Goal: Task Accomplishment & Management: Use online tool/utility

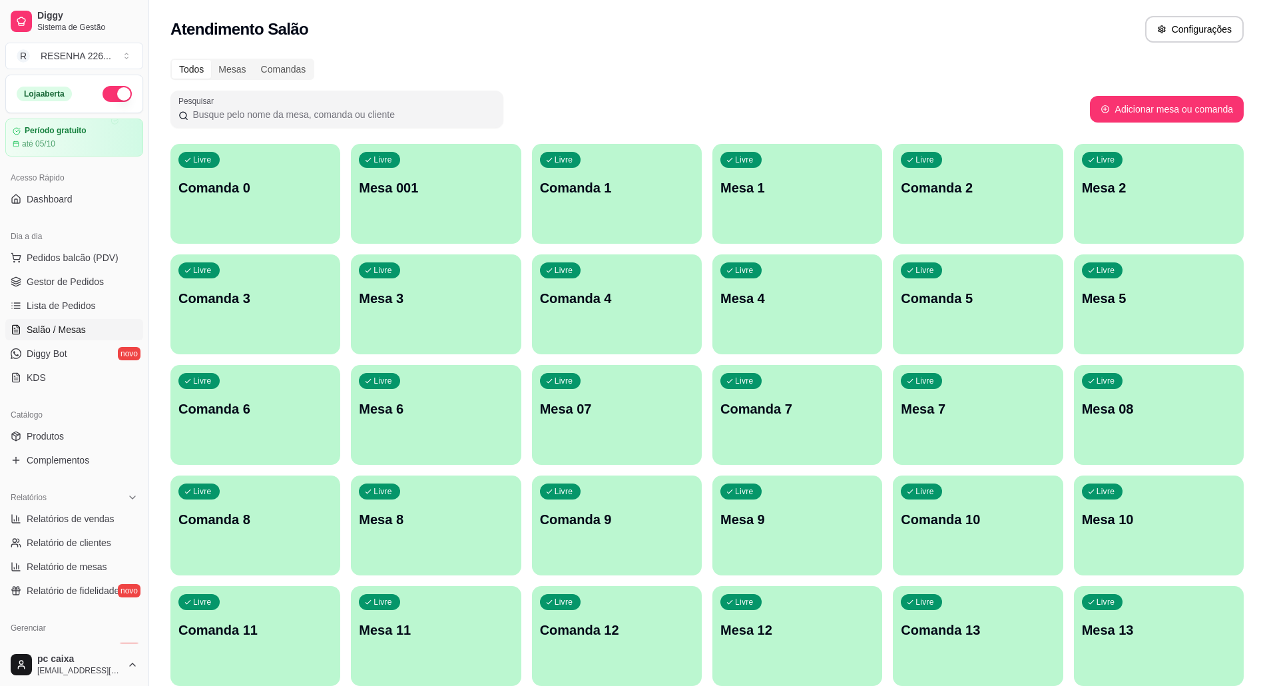
click at [459, 222] on div "Livre Mesa 001" at bounding box center [436, 186] width 170 height 84
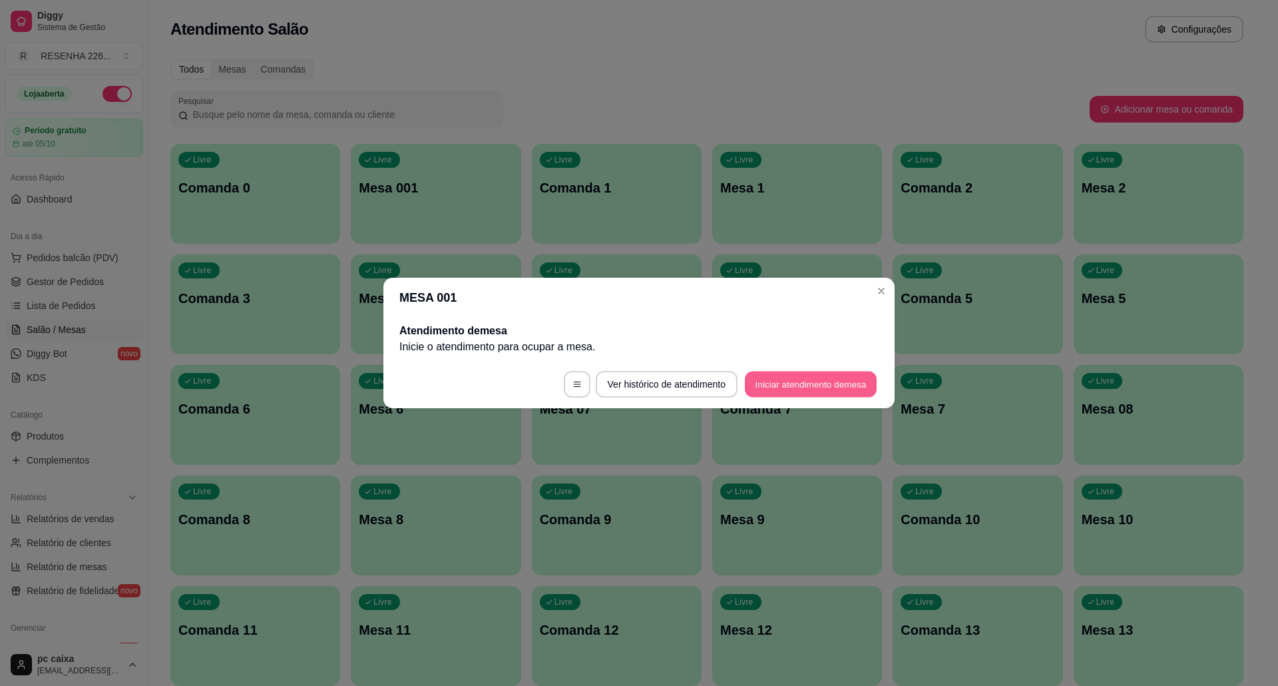
click at [789, 391] on button "Iniciar atendimento de mesa" at bounding box center [811, 385] width 132 height 26
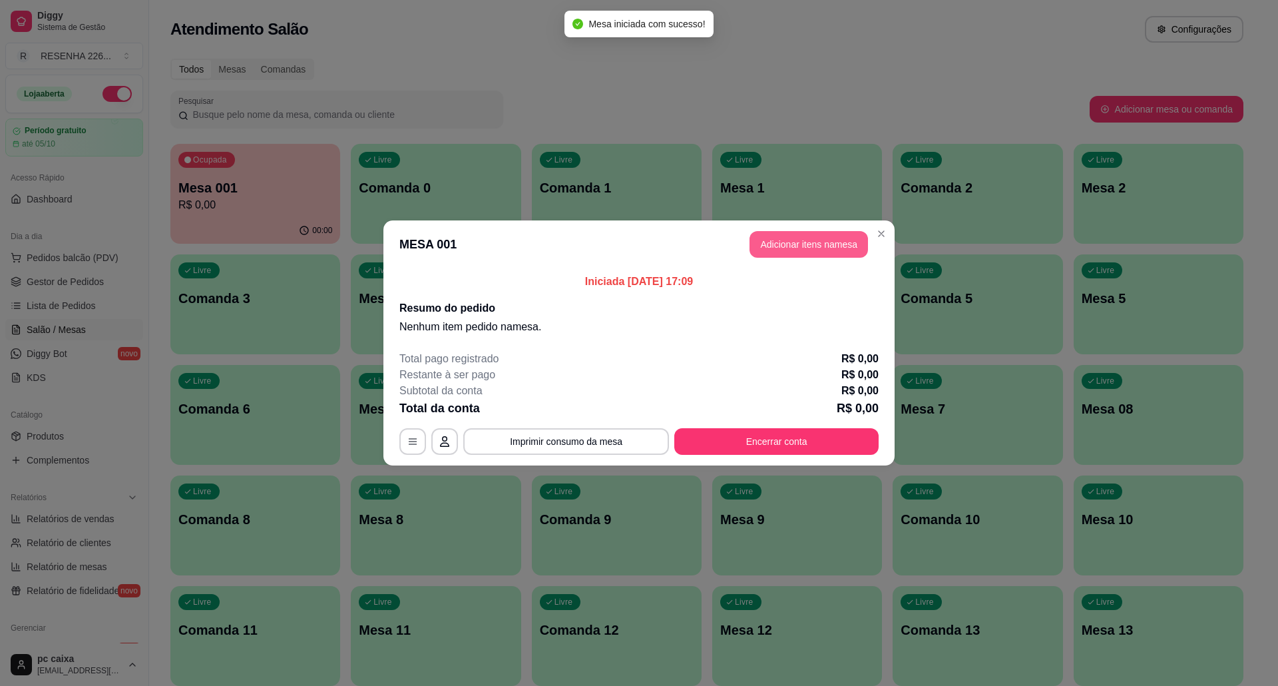
click at [783, 248] on button "Adicionar itens na mesa" at bounding box center [809, 244] width 119 height 27
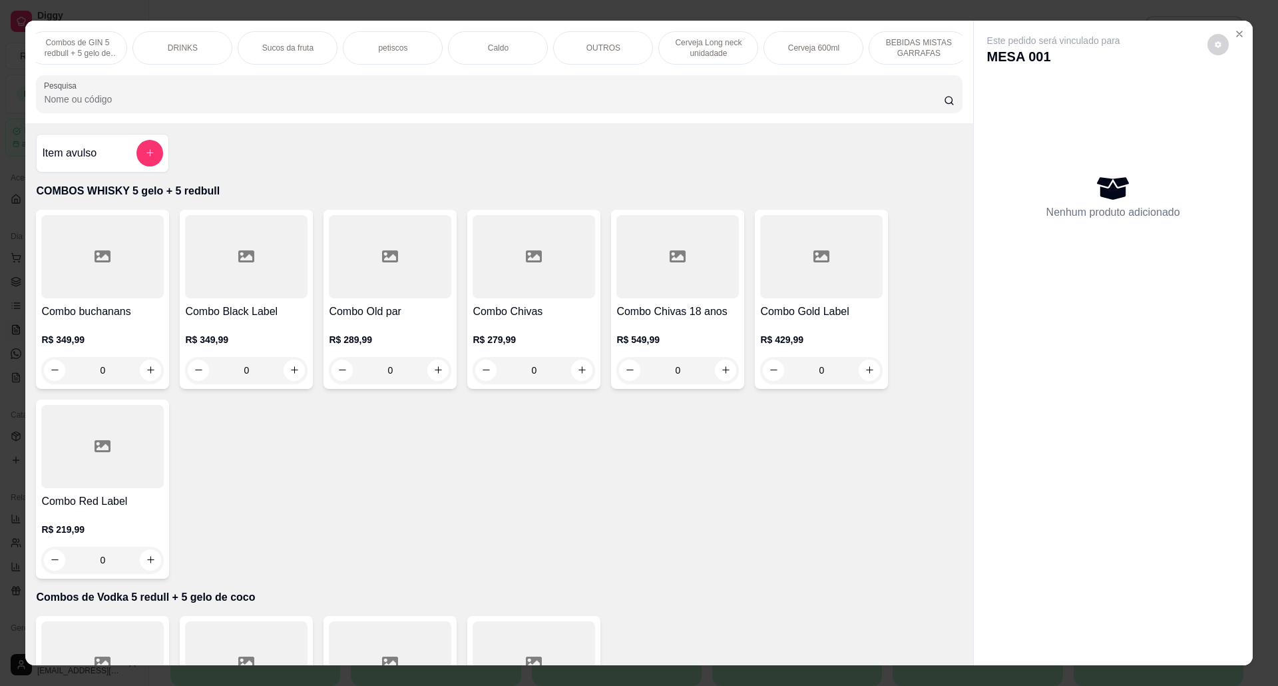
scroll to position [0, 186]
click at [507, 41] on div "Caldo" at bounding box center [531, 47] width 100 height 33
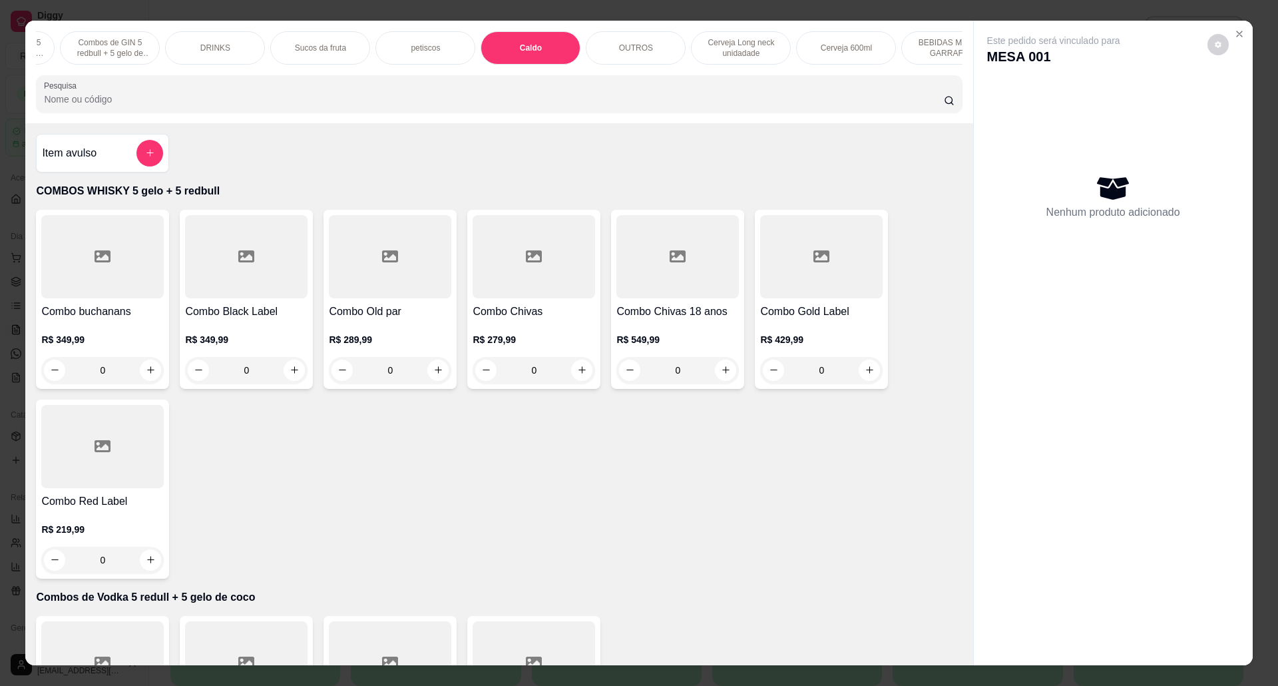
scroll to position [22, 0]
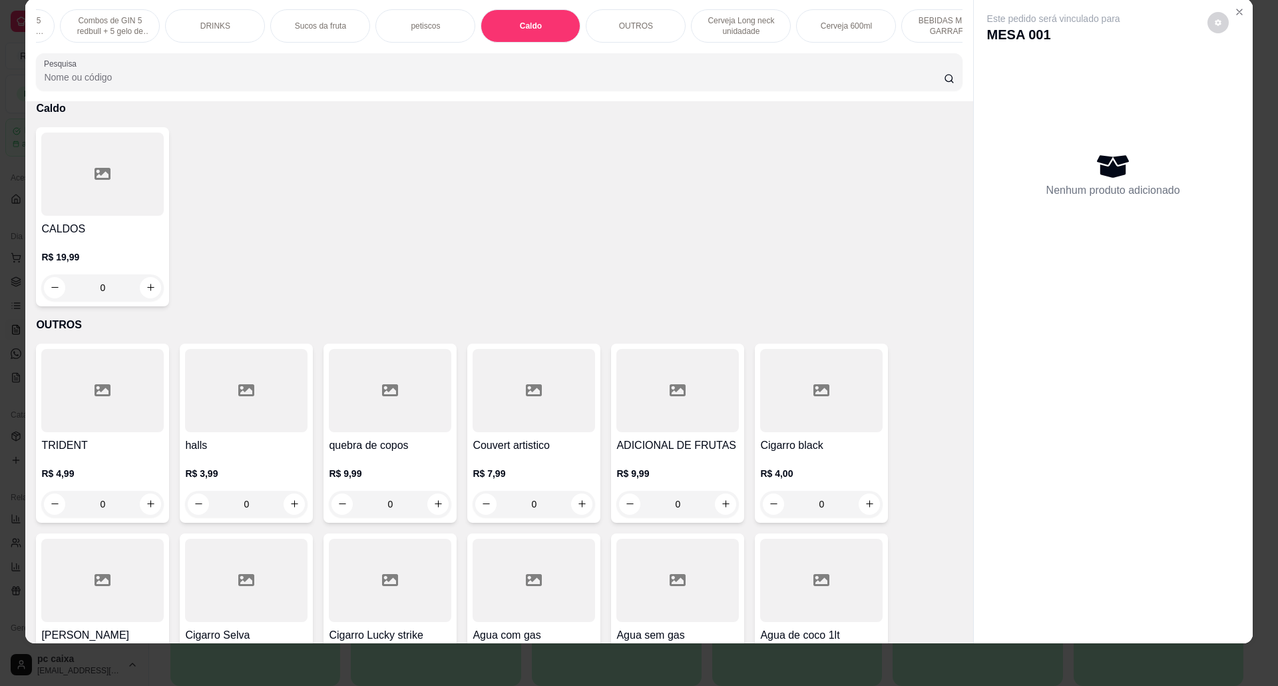
click at [623, 31] on p "OUTROS" at bounding box center [636, 26] width 34 height 11
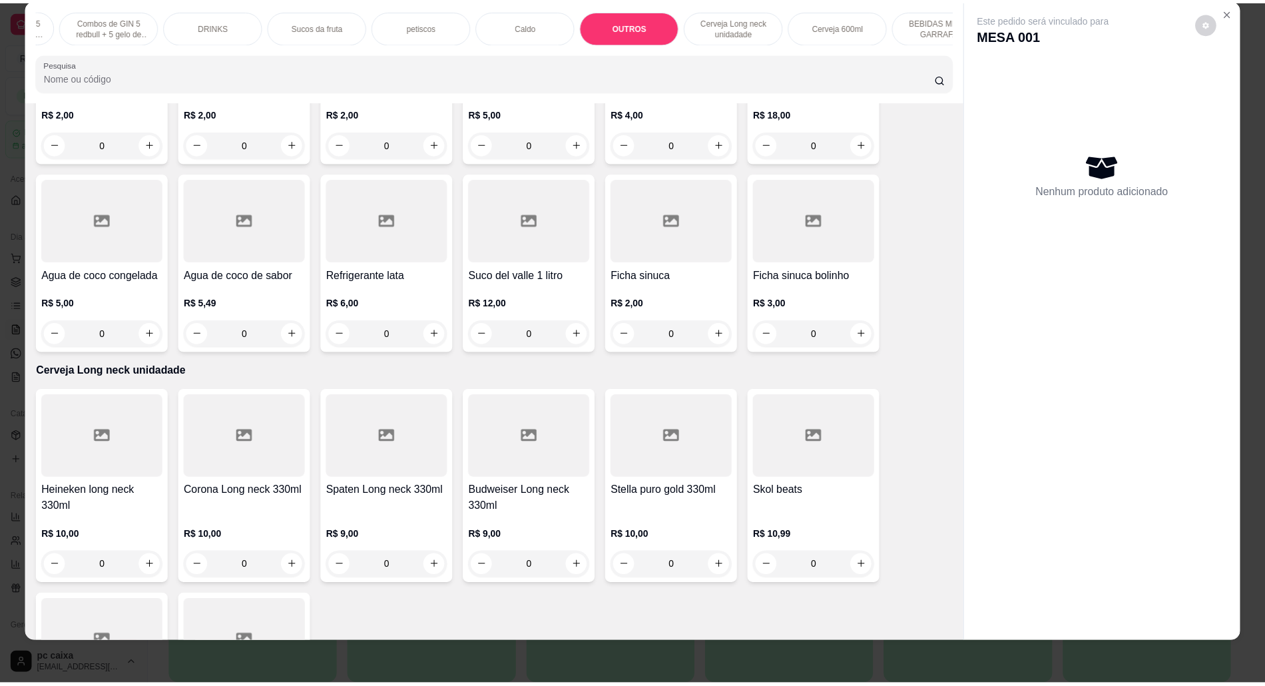
scroll to position [2459, 0]
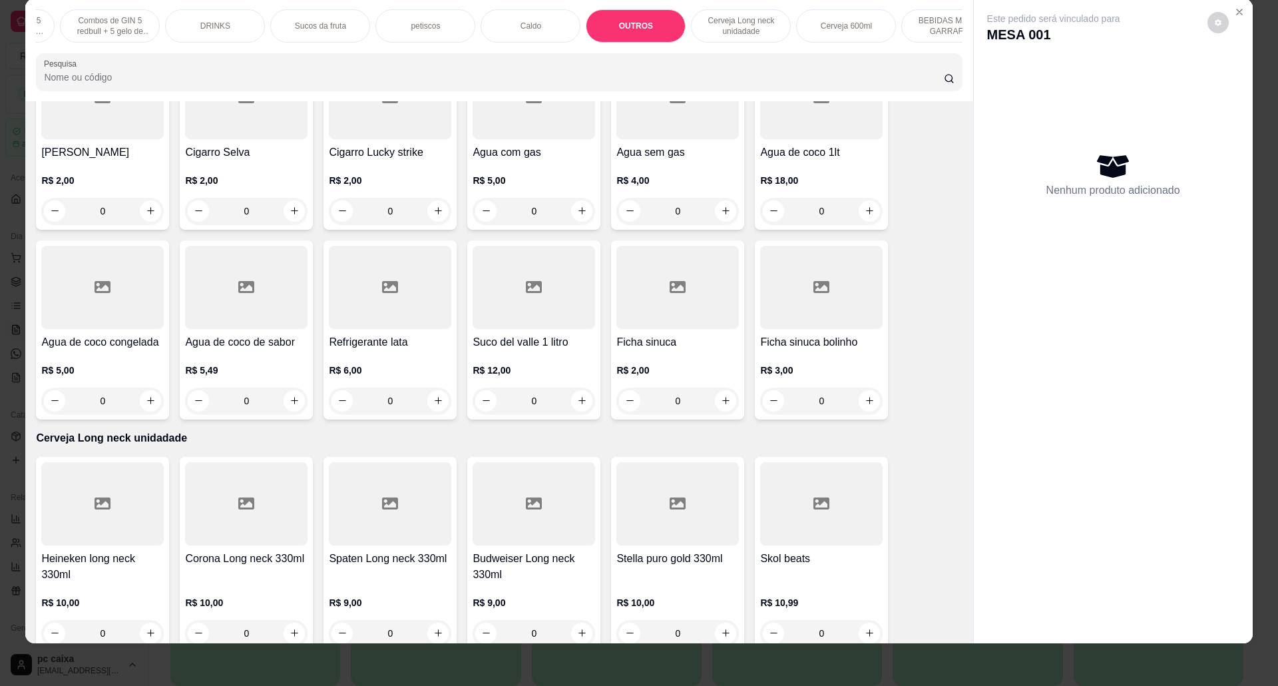
click at [692, 365] on div "R$ 2,00 0" at bounding box center [678, 382] width 123 height 64
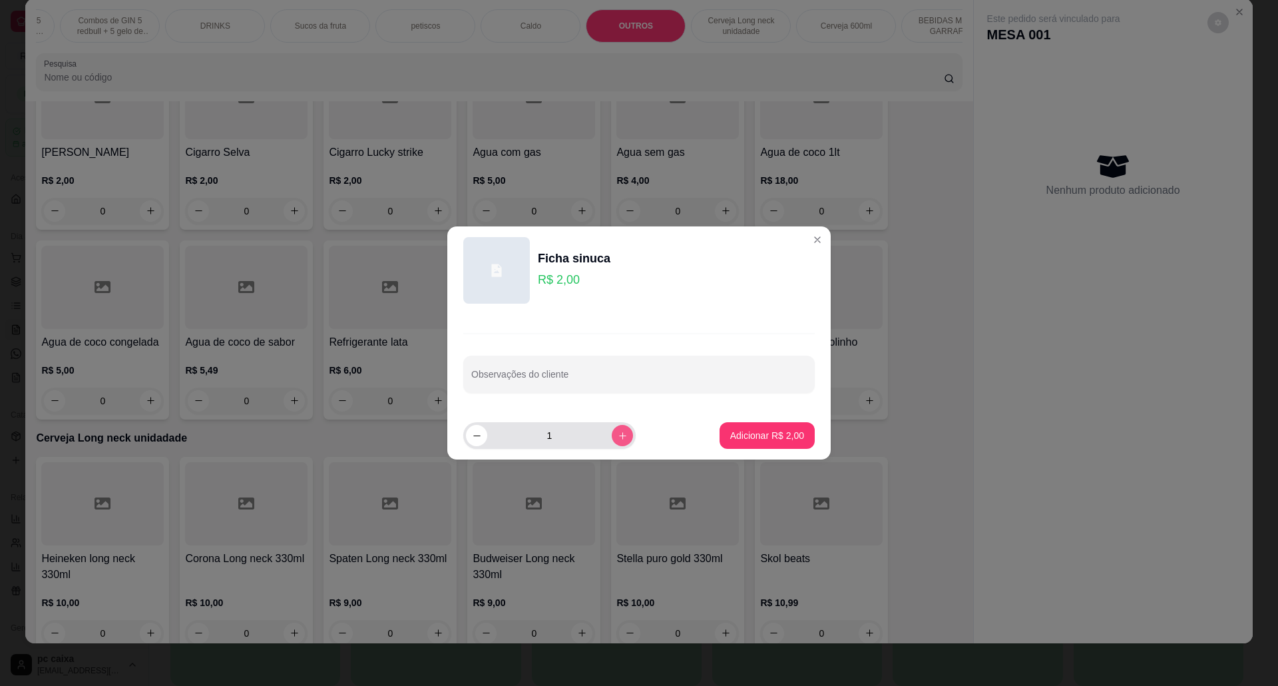
click at [619, 437] on icon "increase-product-quantity" at bounding box center [622, 435] width 7 height 7
click at [618, 437] on icon "increase-product-quantity" at bounding box center [623, 436] width 10 height 10
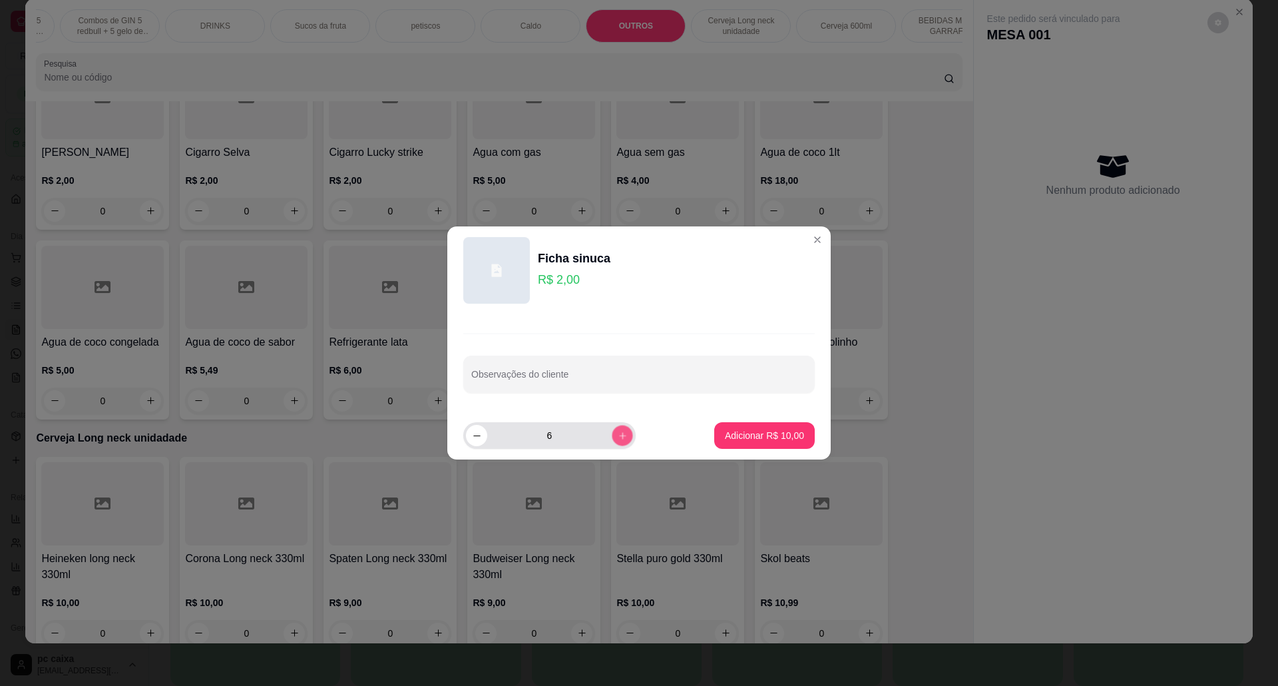
click at [618, 437] on icon "increase-product-quantity" at bounding box center [623, 436] width 10 height 10
click at [623, 434] on div "9" at bounding box center [549, 435] width 172 height 27
click at [621, 434] on button "increase-product-quantity" at bounding box center [622, 435] width 21 height 21
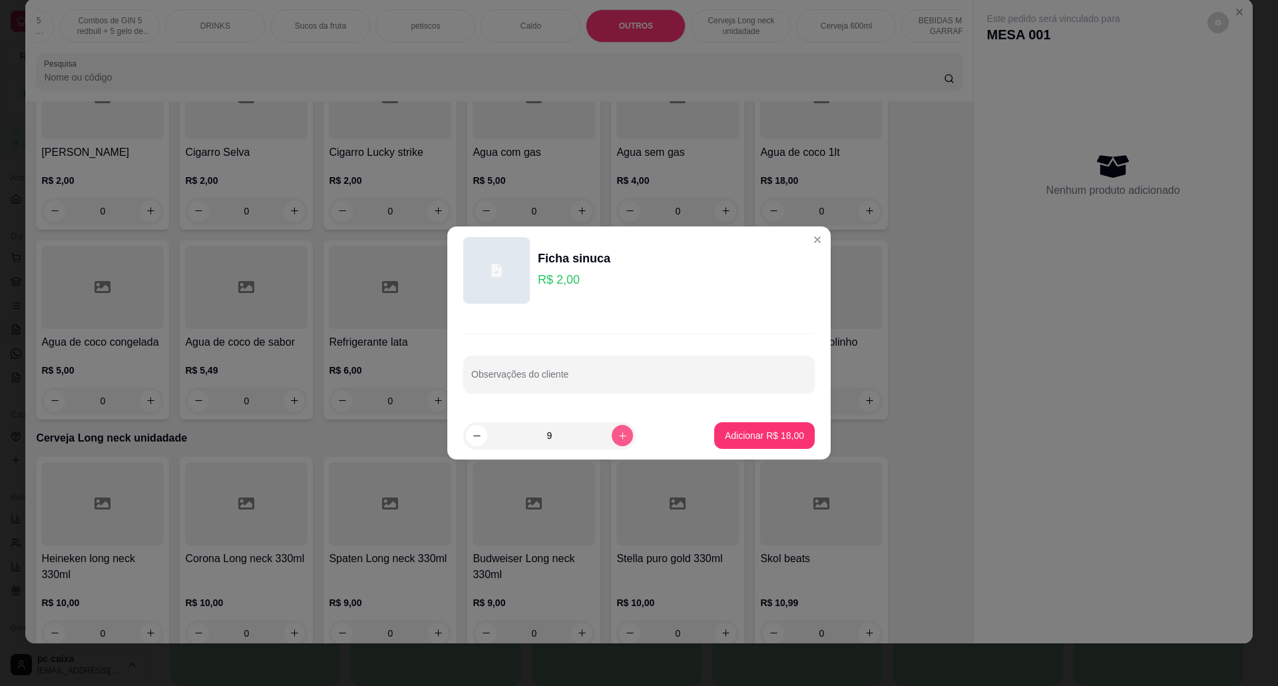
type input "10"
click at [768, 419] on footer "10 Adicionar R$ 20,00" at bounding box center [638, 435] width 383 height 48
click at [770, 421] on footer "10 Adicionar R$ 20,00" at bounding box center [638, 435] width 383 height 48
click at [773, 437] on p "Adicionar R$ 20,00" at bounding box center [764, 435] width 79 height 13
type input "10"
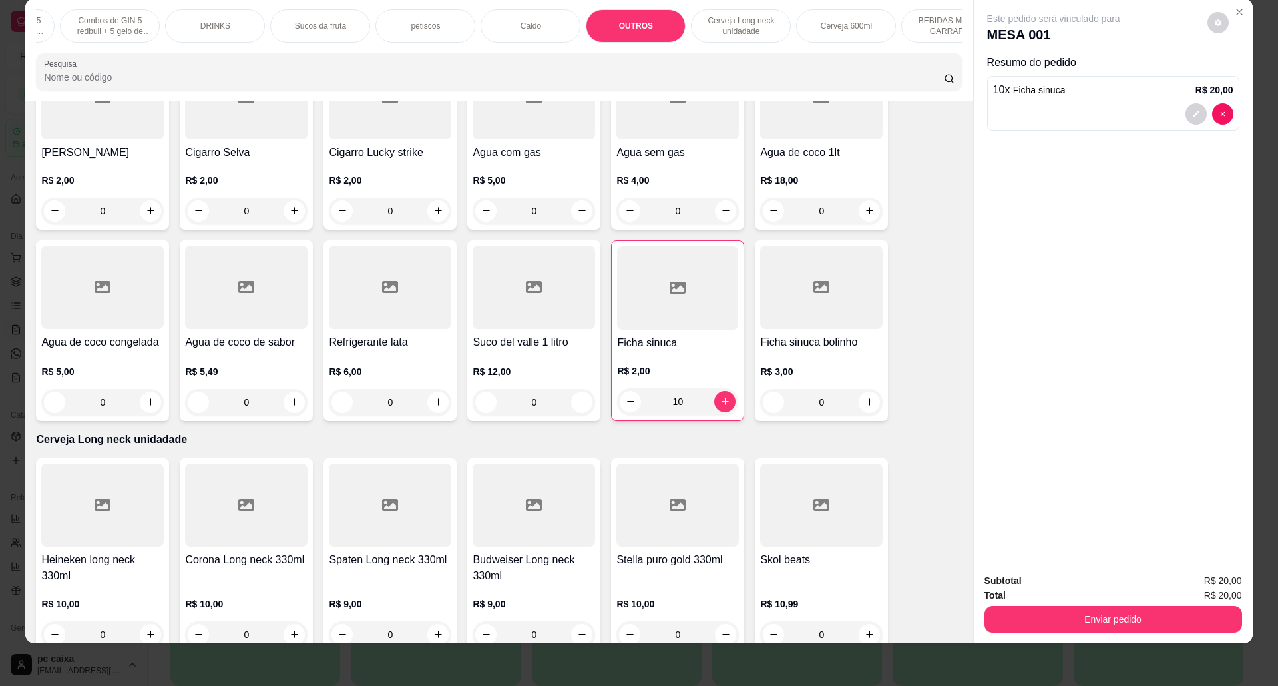
click at [1114, 588] on div "Total R$ 20,00" at bounding box center [1114, 595] width 258 height 15
click at [1098, 623] on button "Enviar pedido" at bounding box center [1114, 619] width 258 height 27
click at [1168, 584] on button "Sim, quero registrar" at bounding box center [1193, 586] width 99 height 25
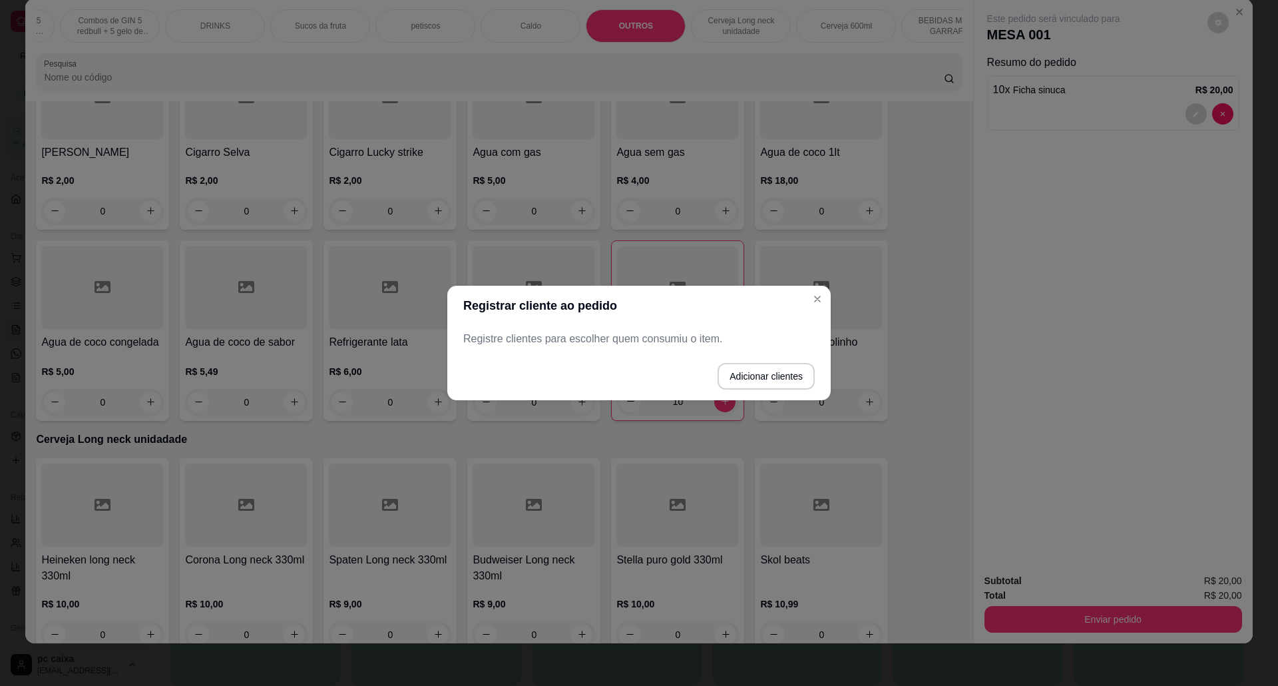
click at [660, 344] on p "Registre clientes para escolher quem consumiu o item." at bounding box center [639, 339] width 352 height 16
click at [808, 380] on button "Adicionar clientes" at bounding box center [766, 377] width 94 height 26
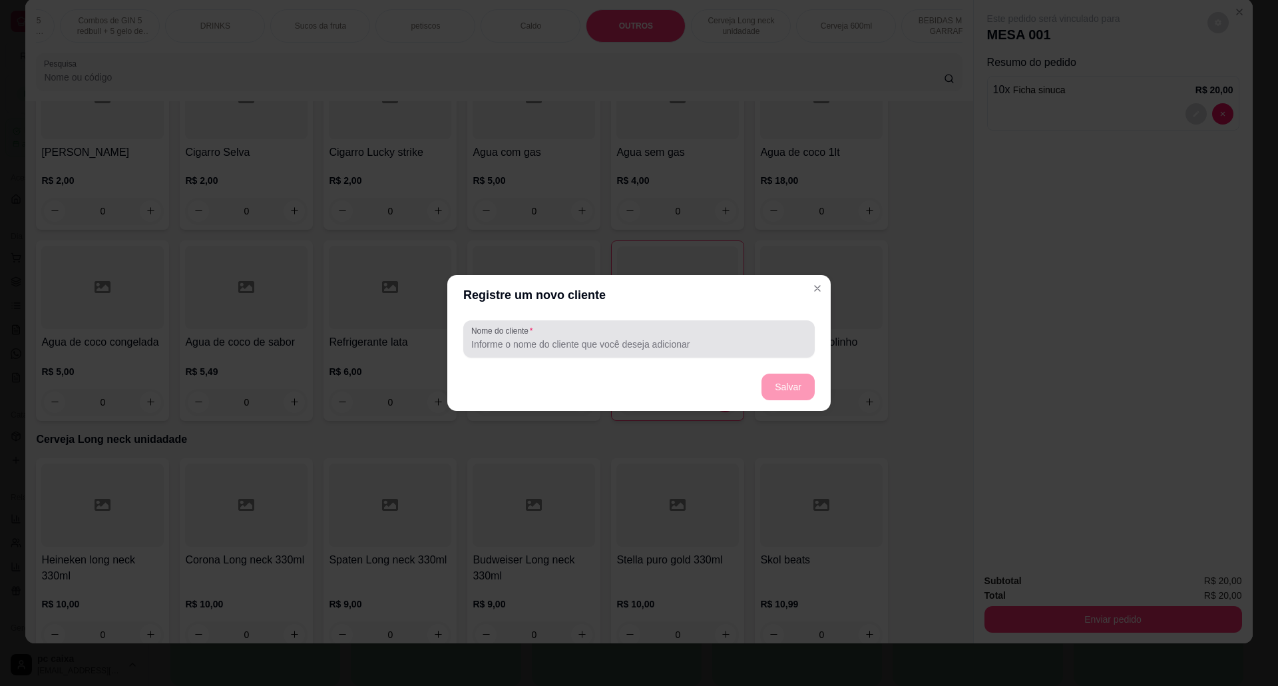
click at [582, 322] on div "Nome do cliente" at bounding box center [639, 338] width 352 height 37
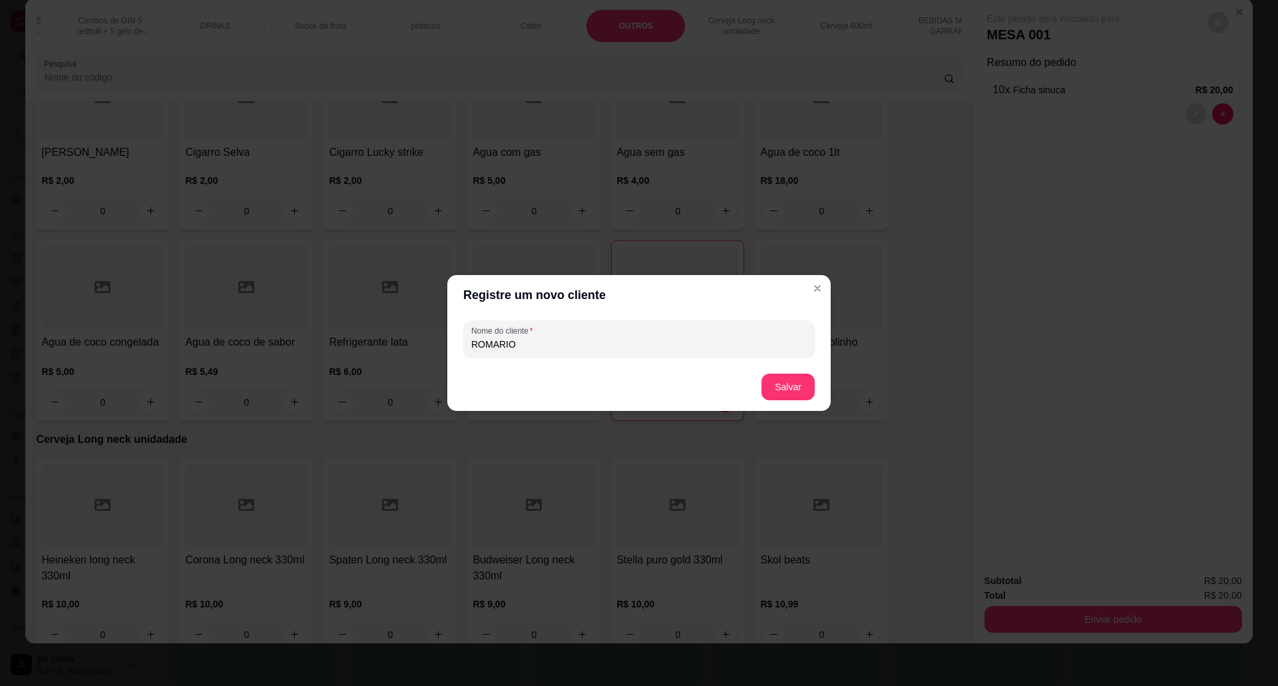
type input "ROMARIO"
click at [772, 384] on button "Salvar" at bounding box center [788, 387] width 53 height 27
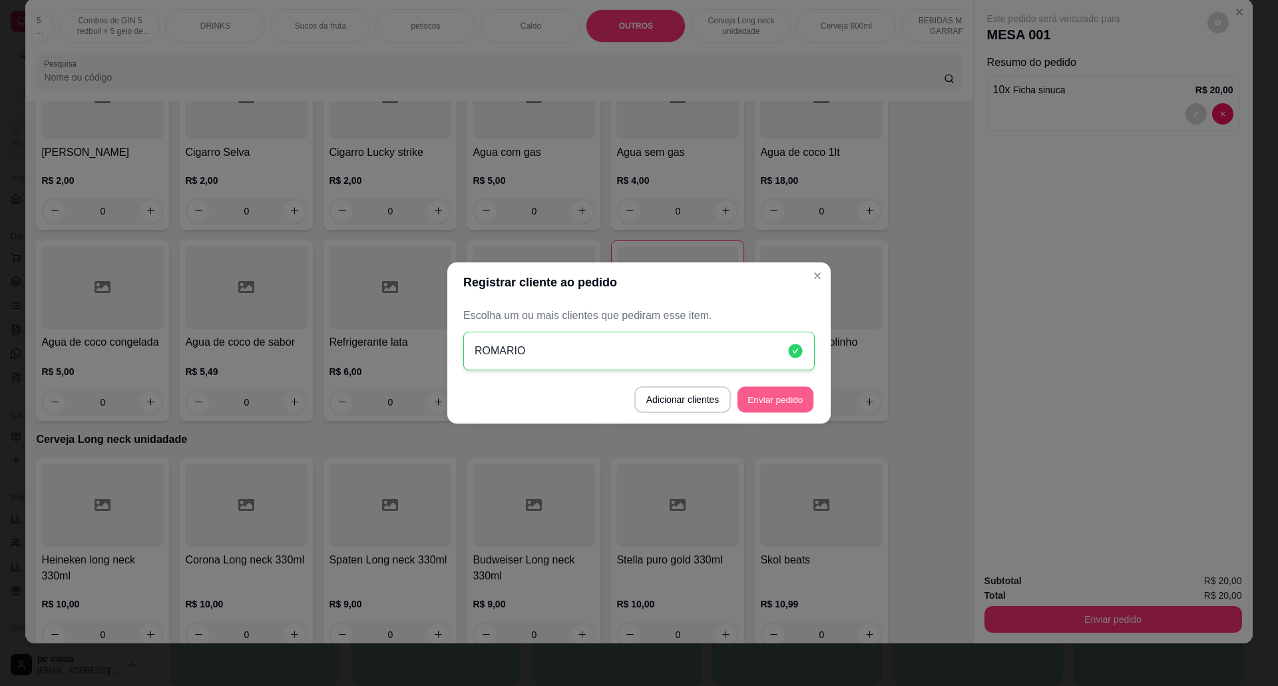
click at [768, 400] on button "Enviar pedido" at bounding box center [776, 400] width 76 height 26
